Goal: Transaction & Acquisition: Purchase product/service

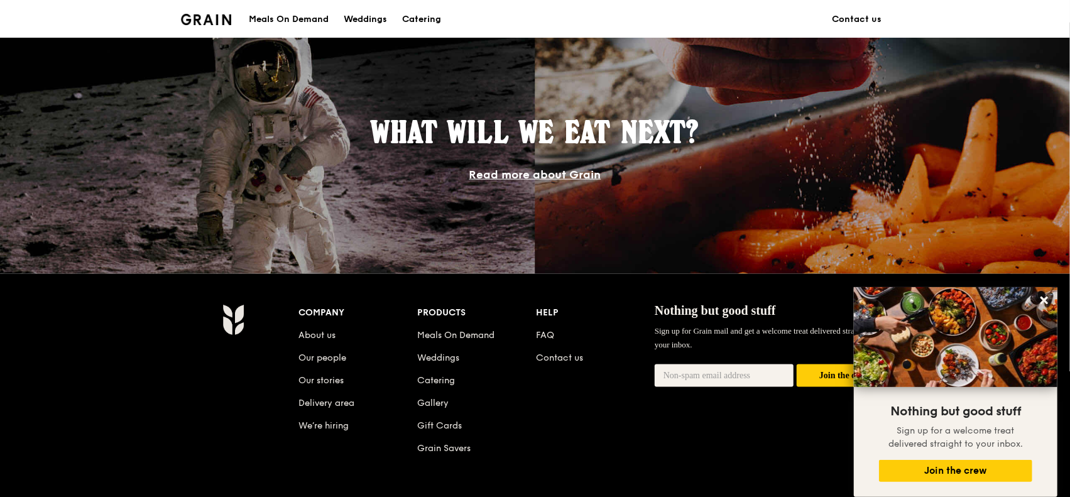
scroll to position [1068, 0]
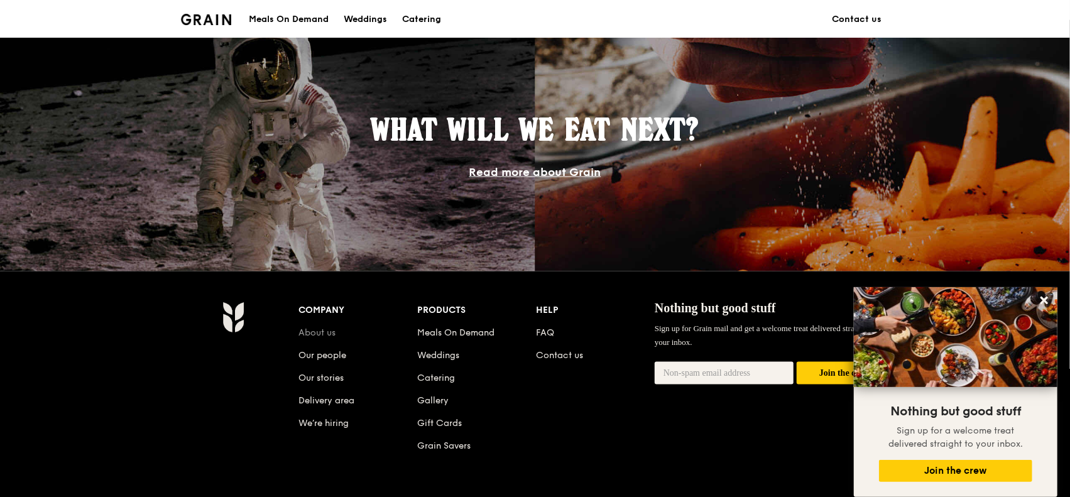
click at [322, 333] on link "About us" at bounding box center [317, 332] width 37 height 11
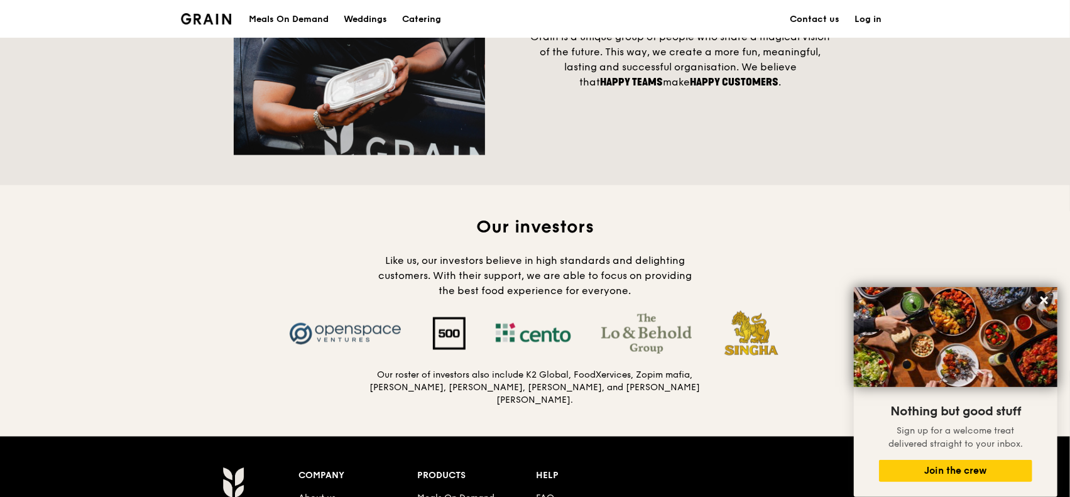
scroll to position [1068, 0]
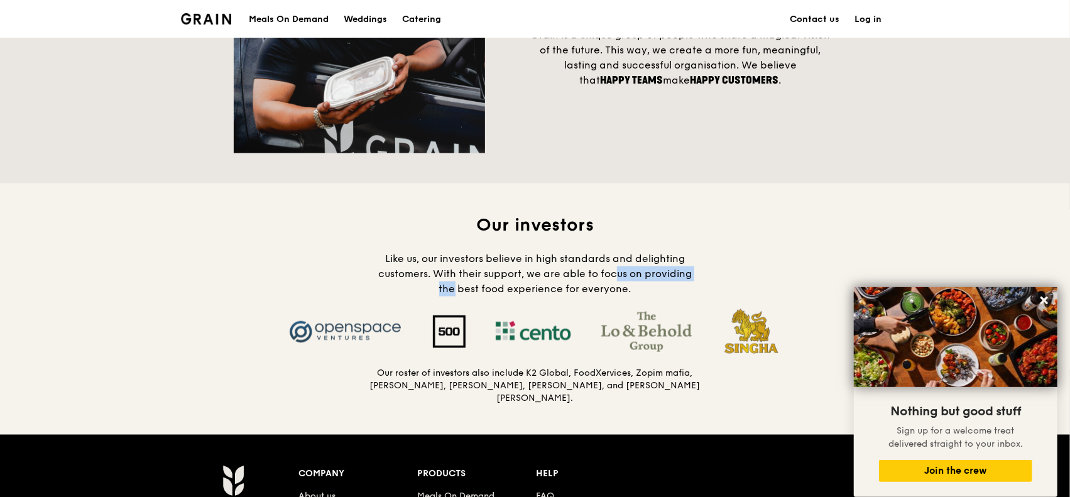
drag, startPoint x: 607, startPoint y: 279, endPoint x: 755, endPoint y: 290, distance: 148.6
click at [755, 290] on div "Our investors Like us, our investors believe in high standards and delighting c…" at bounding box center [535, 309] width 603 height 191
drag, startPoint x: 685, startPoint y: 297, endPoint x: 678, endPoint y: 301, distance: 8.7
click at [686, 296] on h4 "Like us, our investors believe in high standards and delighting customers. With…" at bounding box center [535, 273] width 332 height 45
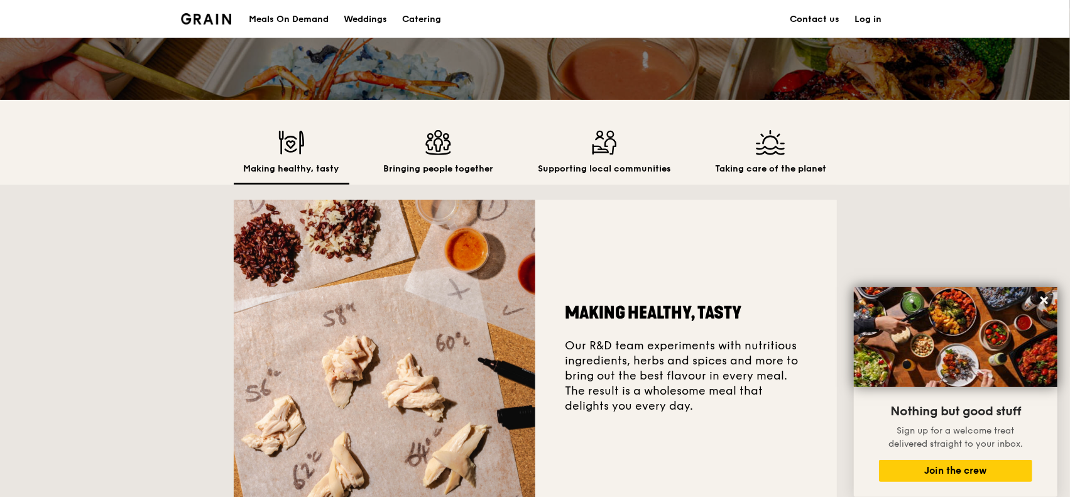
scroll to position [126, 0]
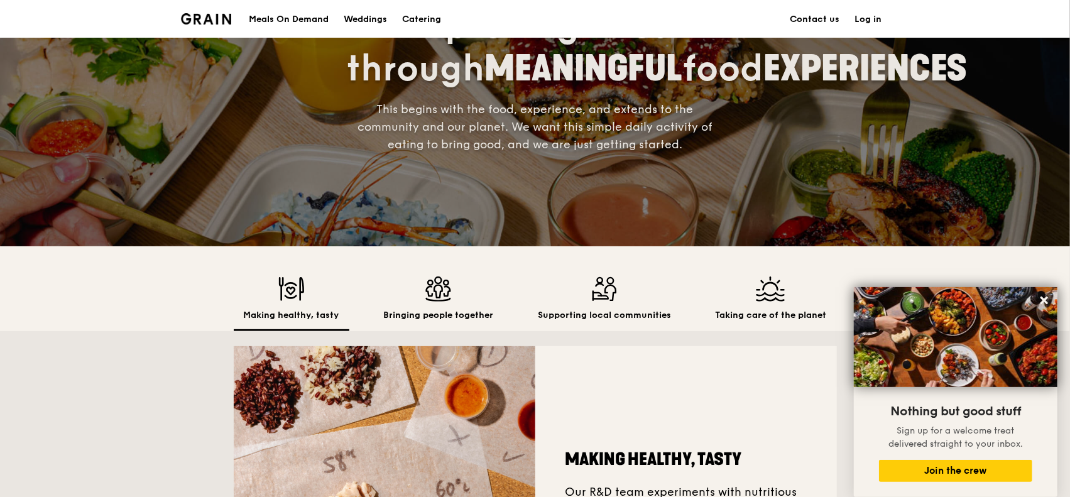
click at [203, 19] on img at bounding box center [206, 18] width 51 height 11
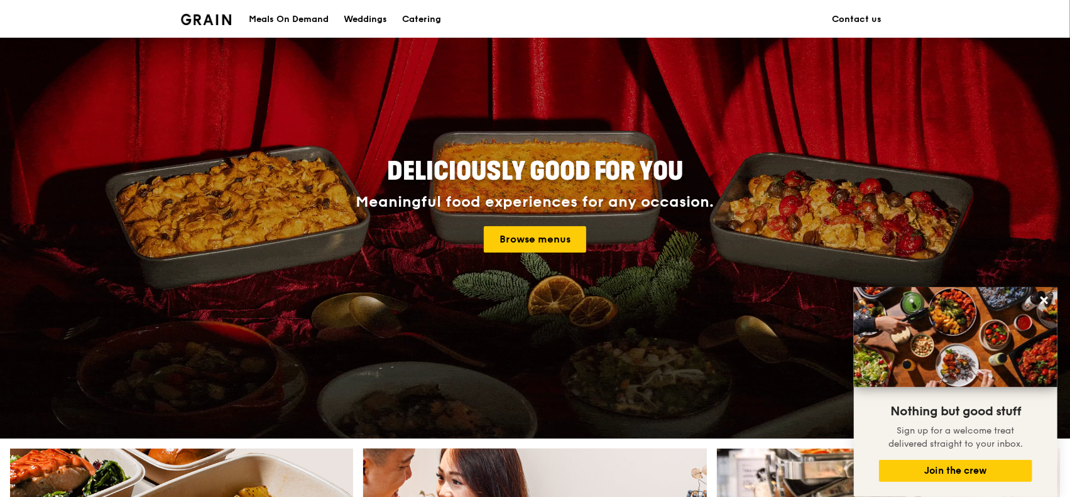
scroll to position [63, 0]
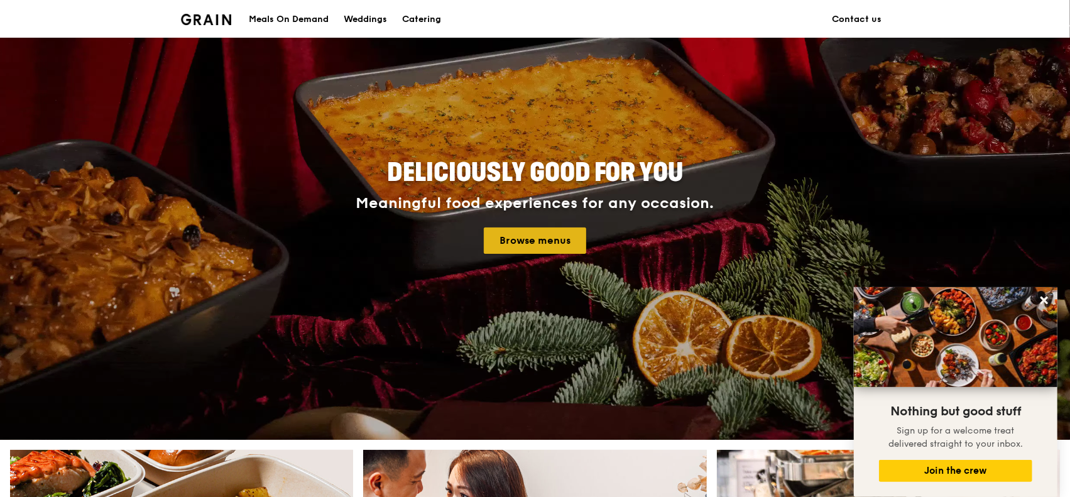
click at [556, 242] on link "Browse menus" at bounding box center [535, 240] width 102 height 26
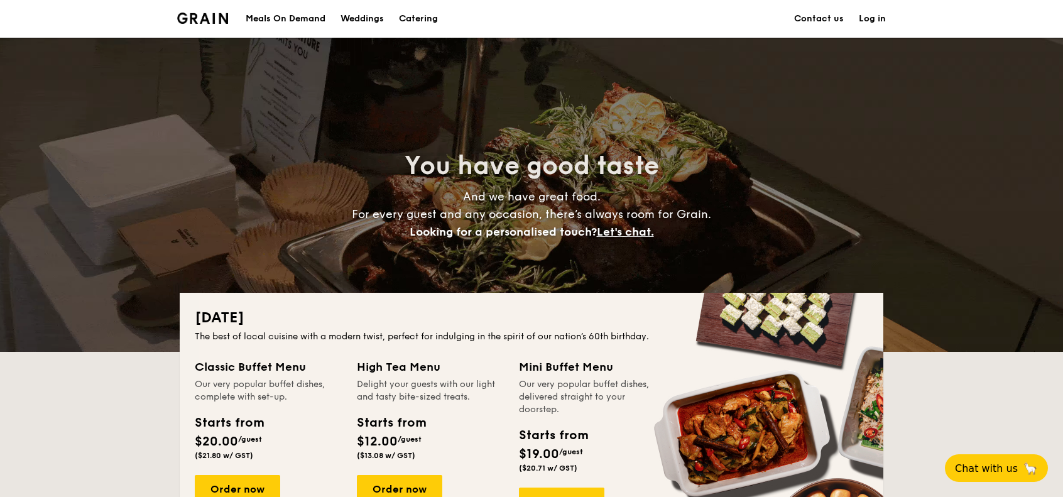
click at [314, 21] on div "Meals On Demand" at bounding box center [286, 19] width 80 height 38
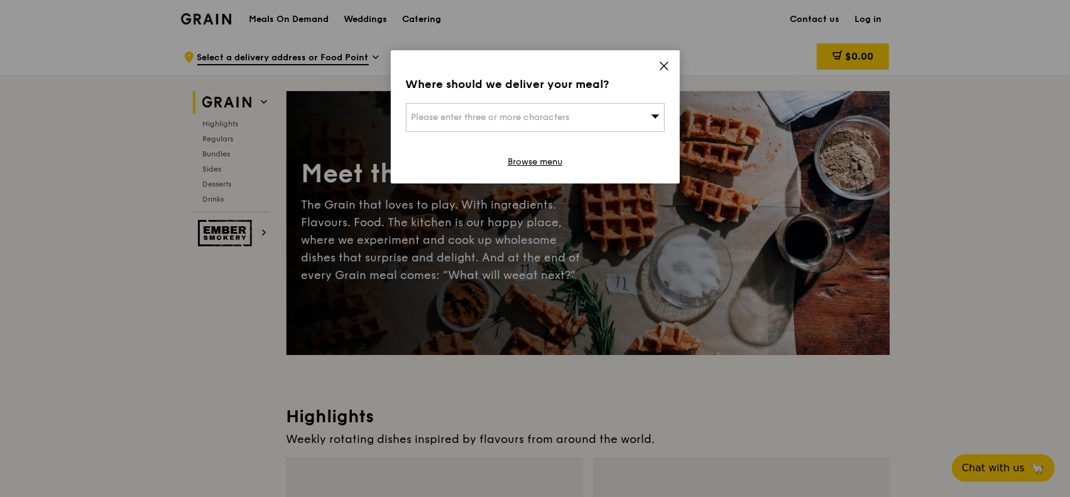
click at [669, 58] on div "Where should we deliver your meal? Please enter three or more characters Browse…" at bounding box center [535, 116] width 289 height 133
drag, startPoint x: 665, startPoint y: 63, endPoint x: 663, endPoint y: 71, distance: 7.8
click at [665, 64] on icon at bounding box center [664, 66] width 8 height 8
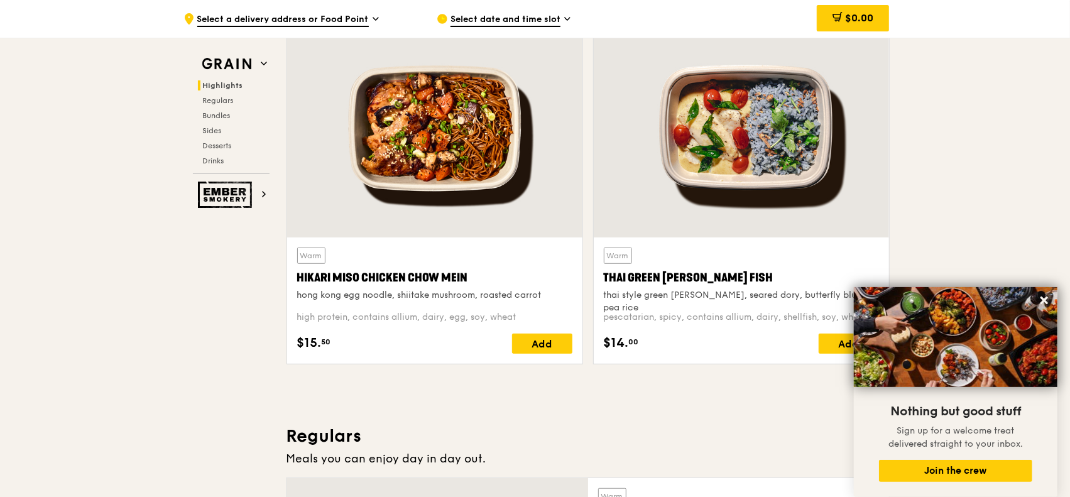
scroll to position [440, 0]
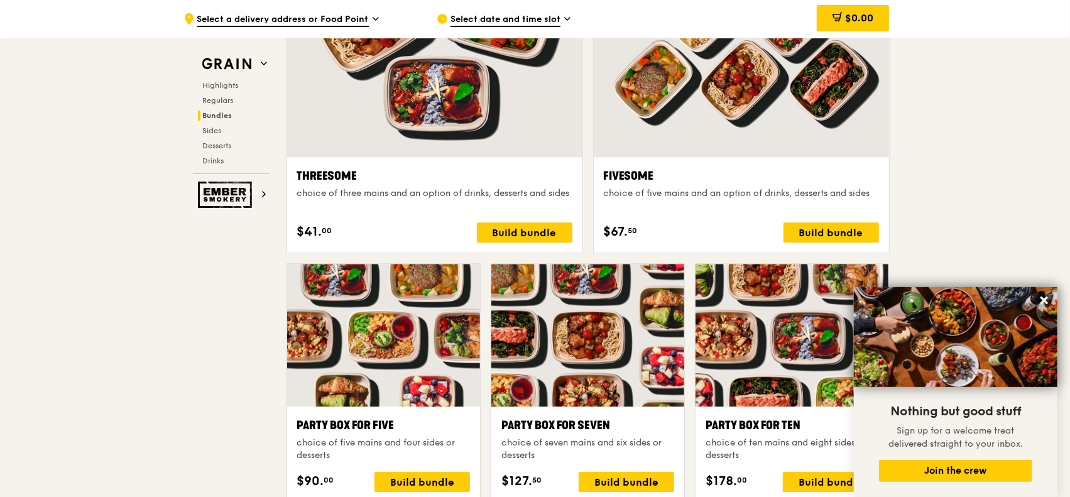
scroll to position [2135, 0]
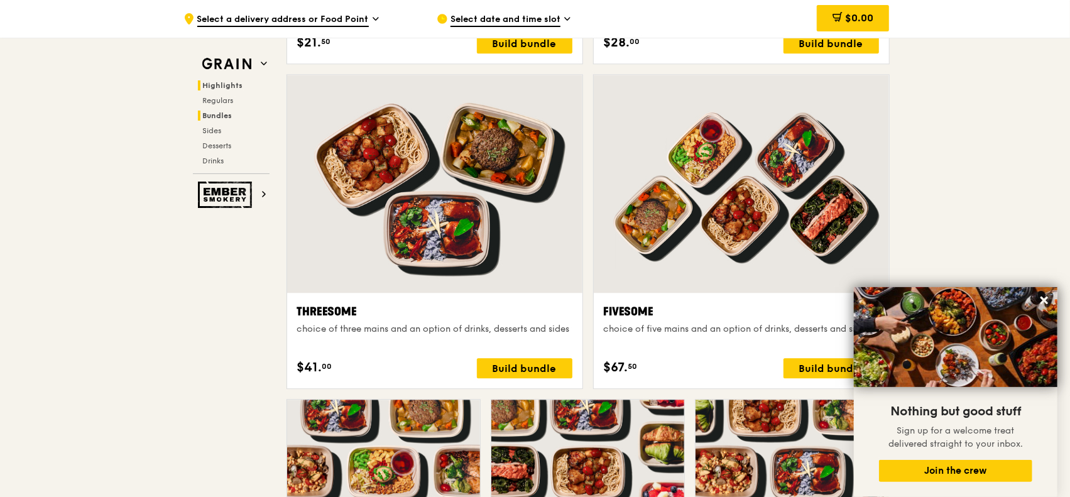
click at [231, 83] on span "Highlights" at bounding box center [223, 85] width 40 height 9
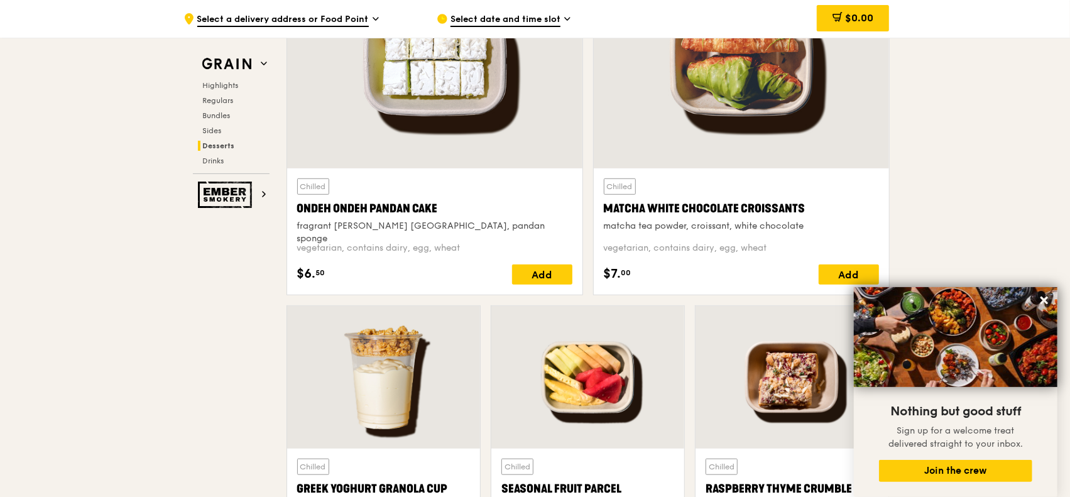
scroll to position [3934, 0]
